Goal: Task Accomplishment & Management: Manage account settings

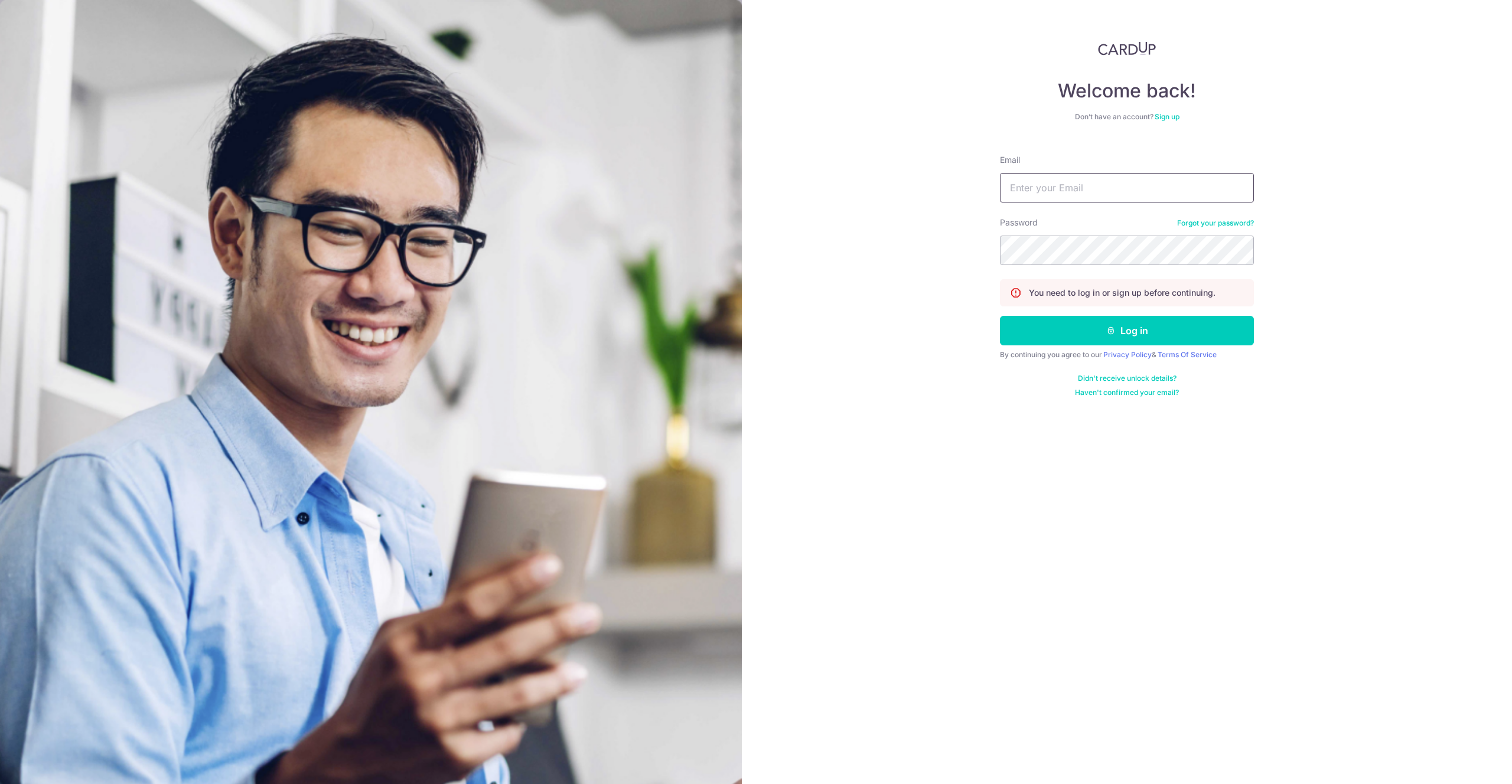
type input "[EMAIL_ADDRESS][DOMAIN_NAME]"
click at [1160, 323] on button "Log in" at bounding box center [1127, 331] width 254 height 30
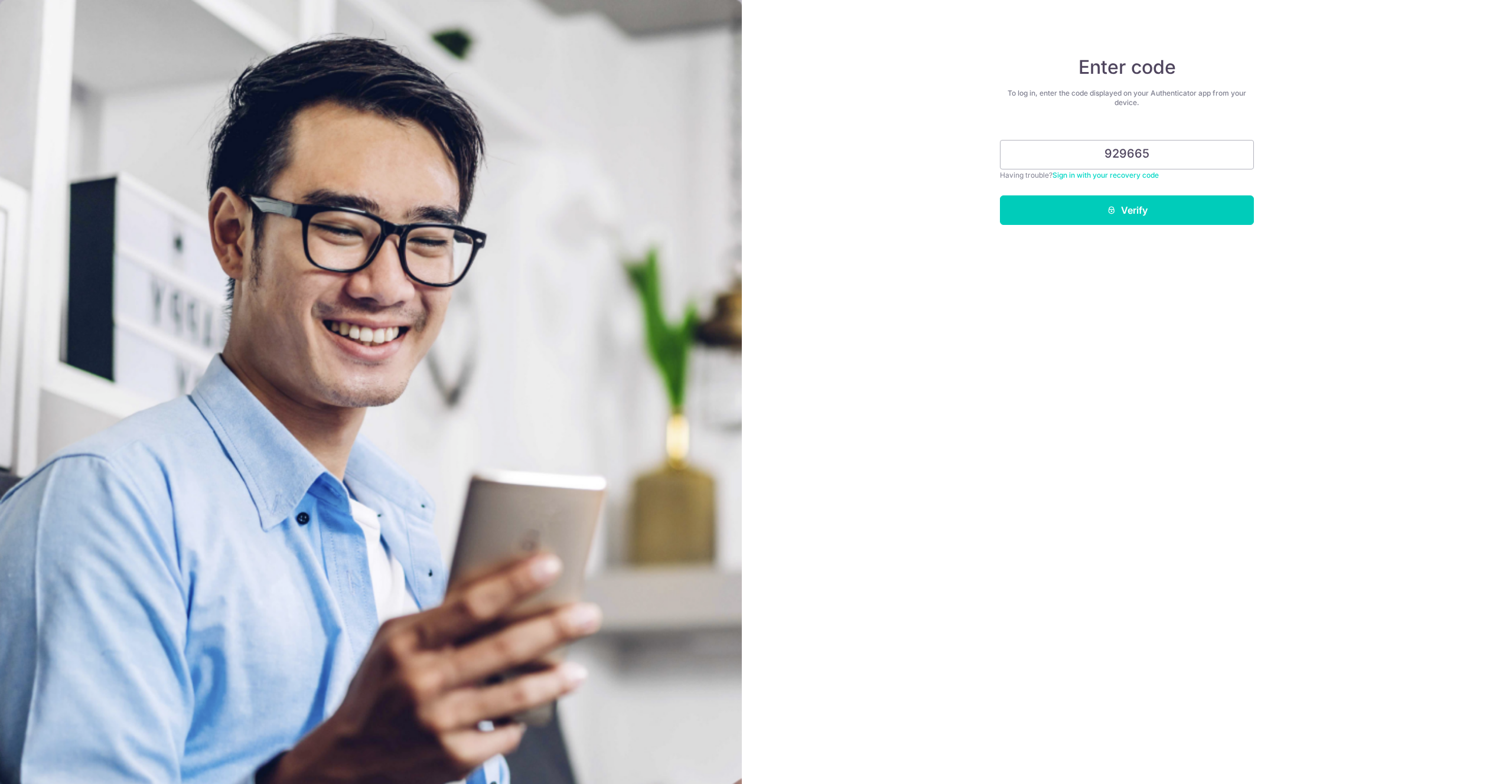
type input "929665"
click at [1000, 196] on button "Verify" at bounding box center [1127, 211] width 254 height 30
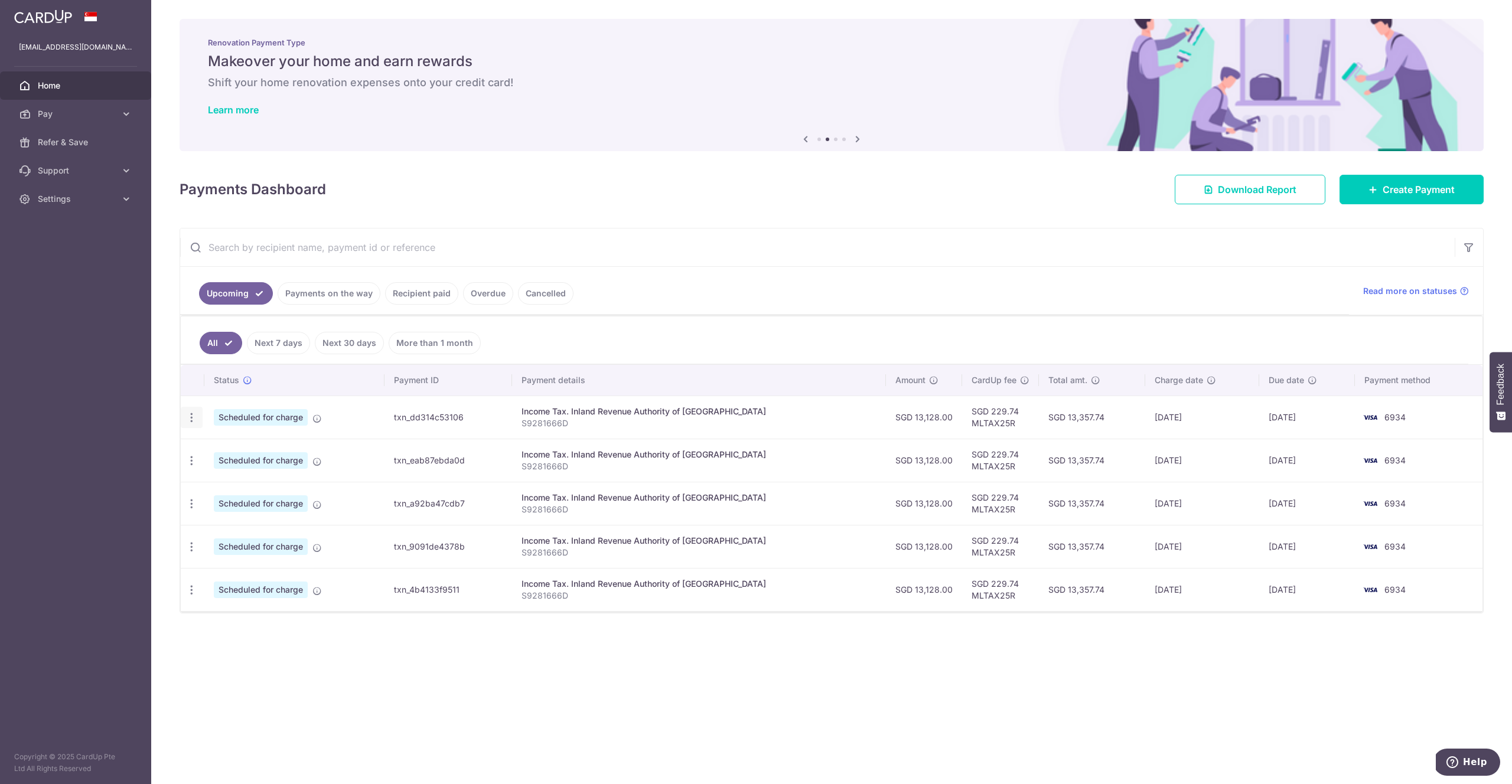
click at [191, 414] on icon "button" at bounding box center [192, 418] width 12 height 12
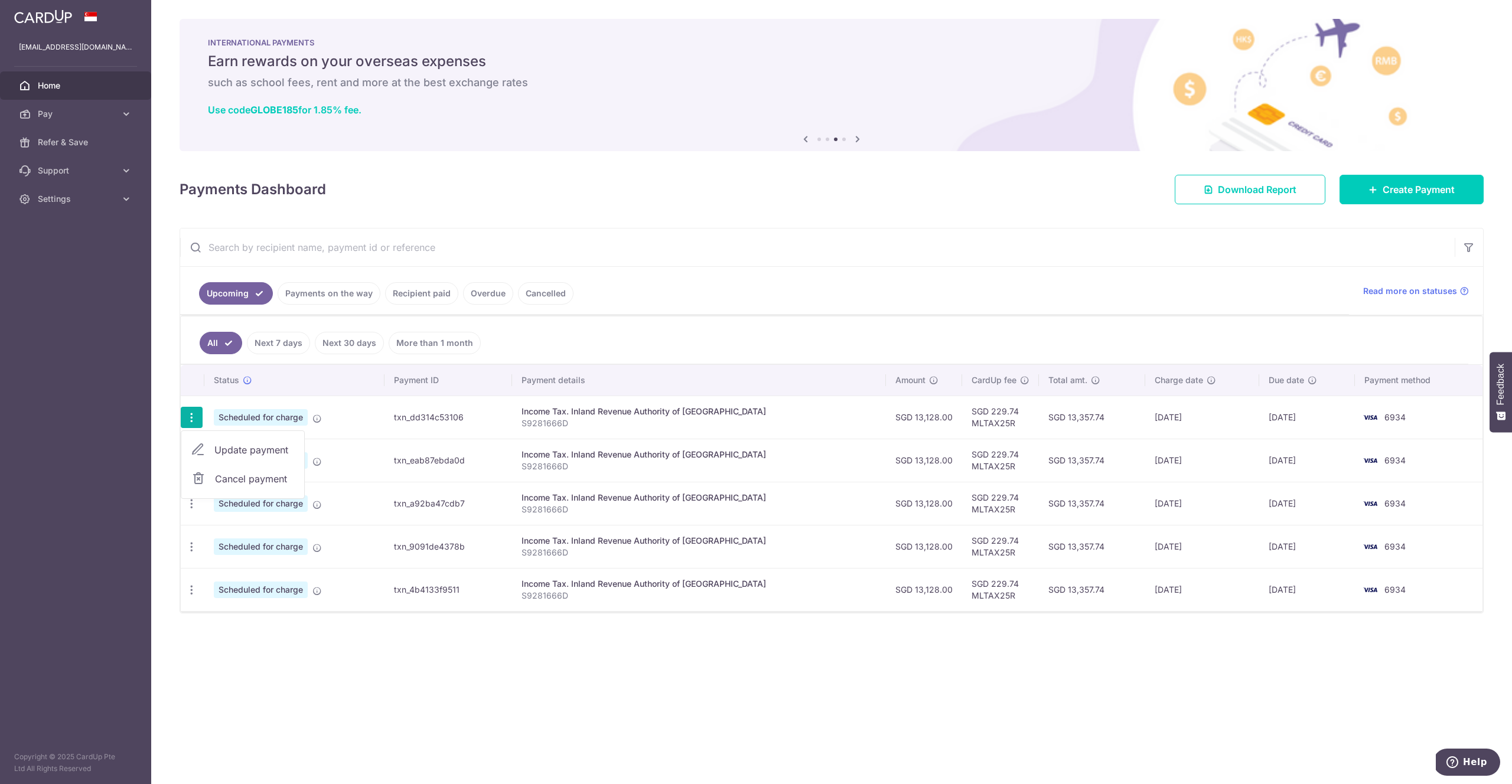
click at [206, 472] on link "Cancel payment" at bounding box center [243, 479] width 123 height 30
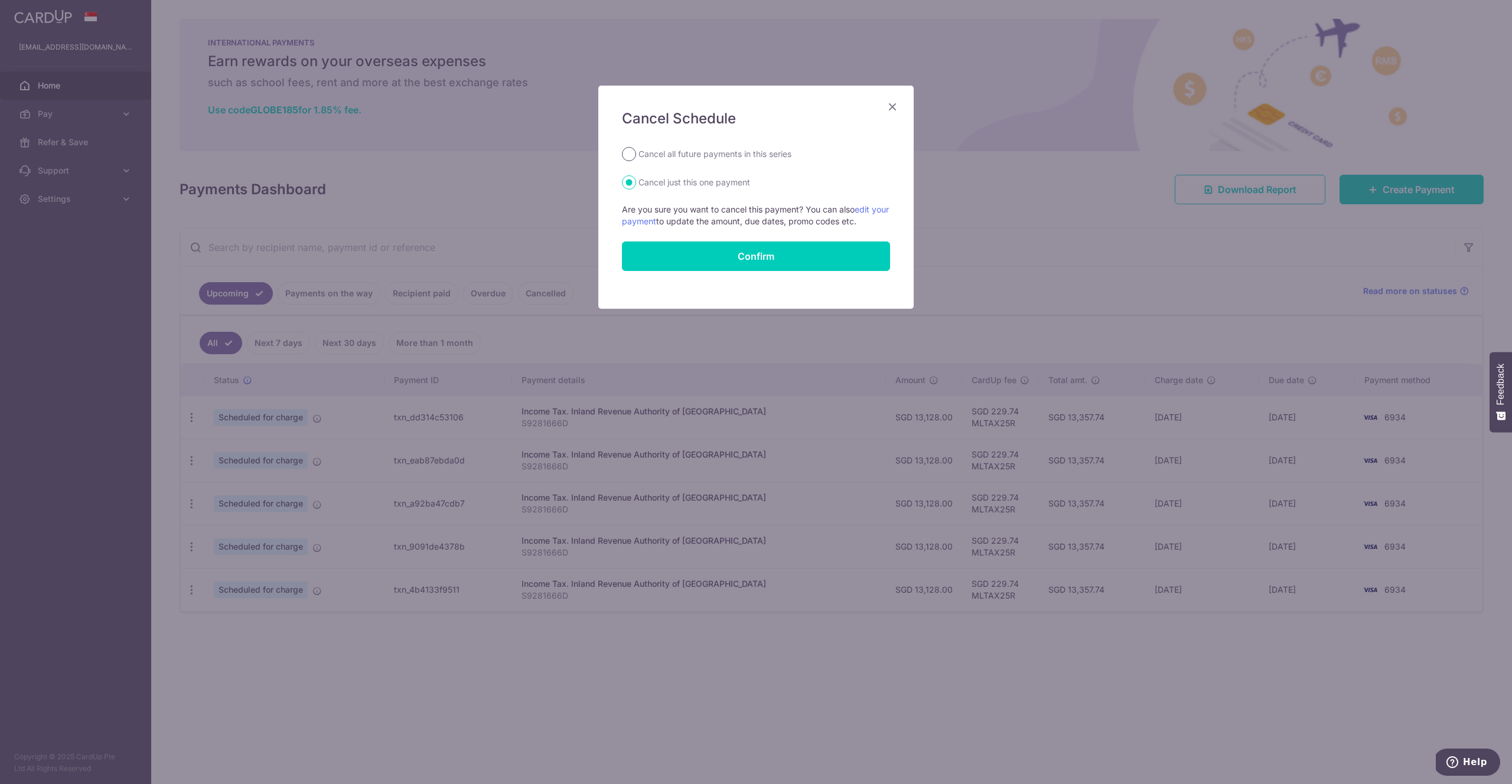
click at [633, 157] on input "Cancel all future payments in this series" at bounding box center [629, 154] width 14 height 14
radio input "true"
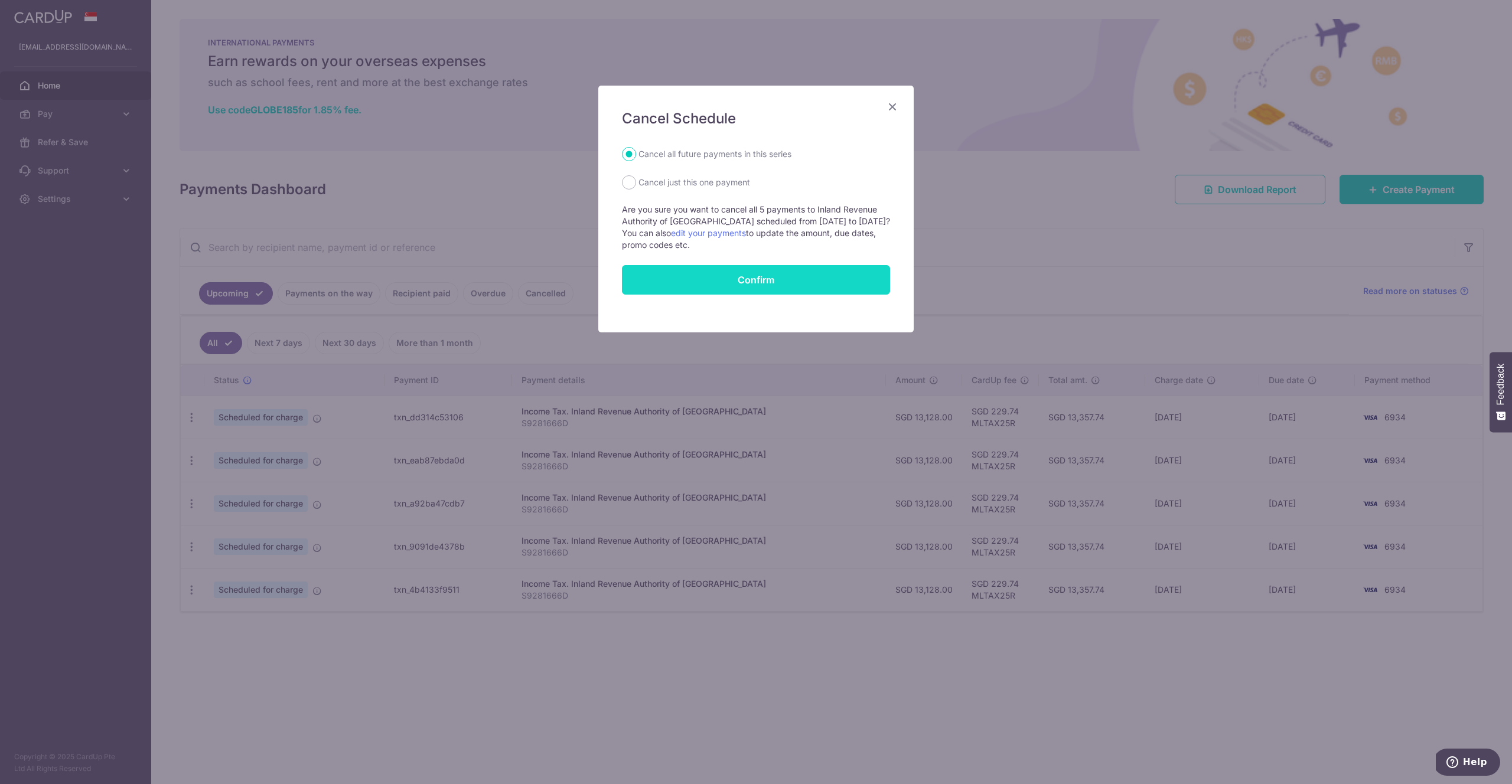
click at [664, 283] on button "Confirm" at bounding box center [756, 280] width 268 height 30
